Goal: Task Accomplishment & Management: Manage account settings

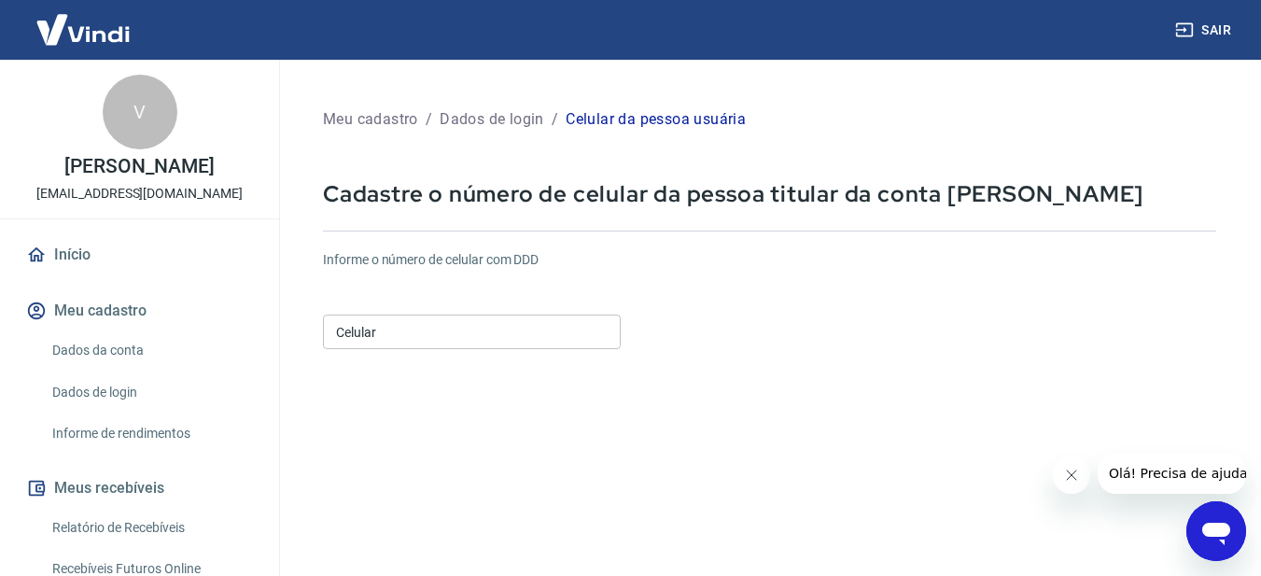
click at [508, 309] on div "Celular Celular" at bounding box center [472, 330] width 298 height 46
click at [503, 318] on input "Celular" at bounding box center [472, 332] width 298 height 35
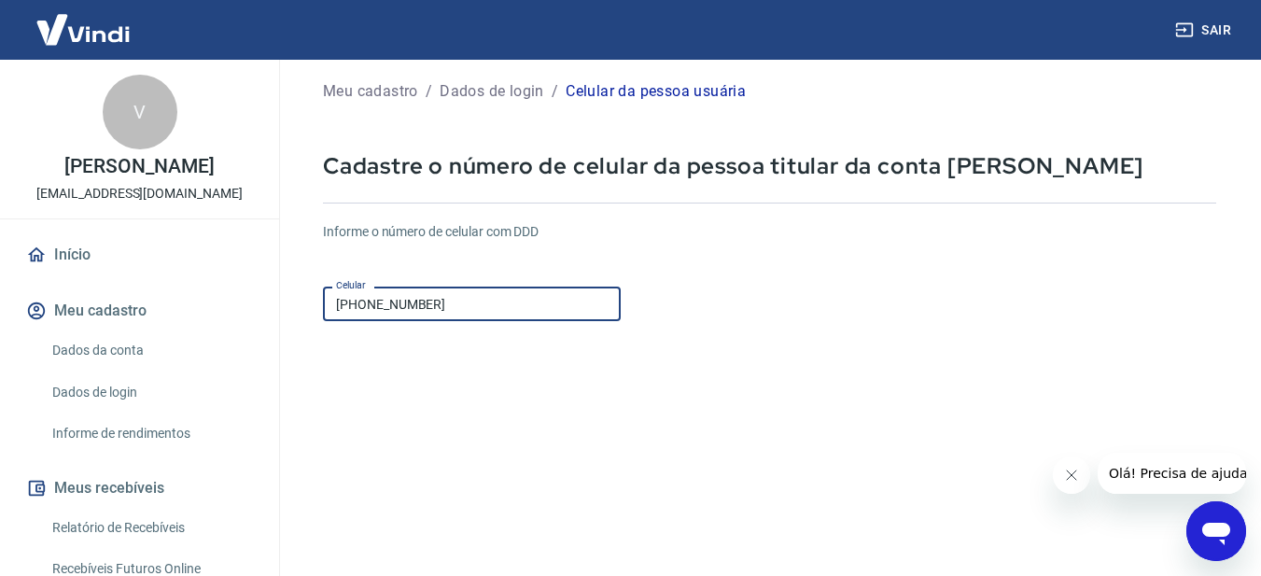
scroll to position [308, 0]
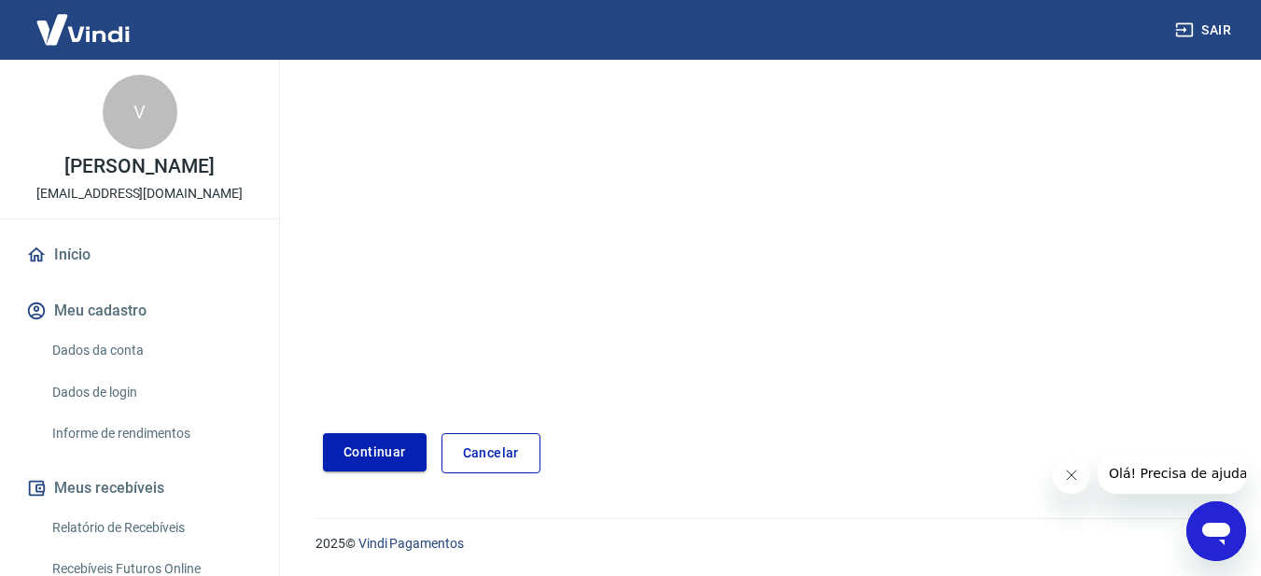
type input "(54) 99613-1900"
click at [386, 450] on button "Continuar" at bounding box center [375, 452] width 104 height 38
